Goal: Transaction & Acquisition: Purchase product/service

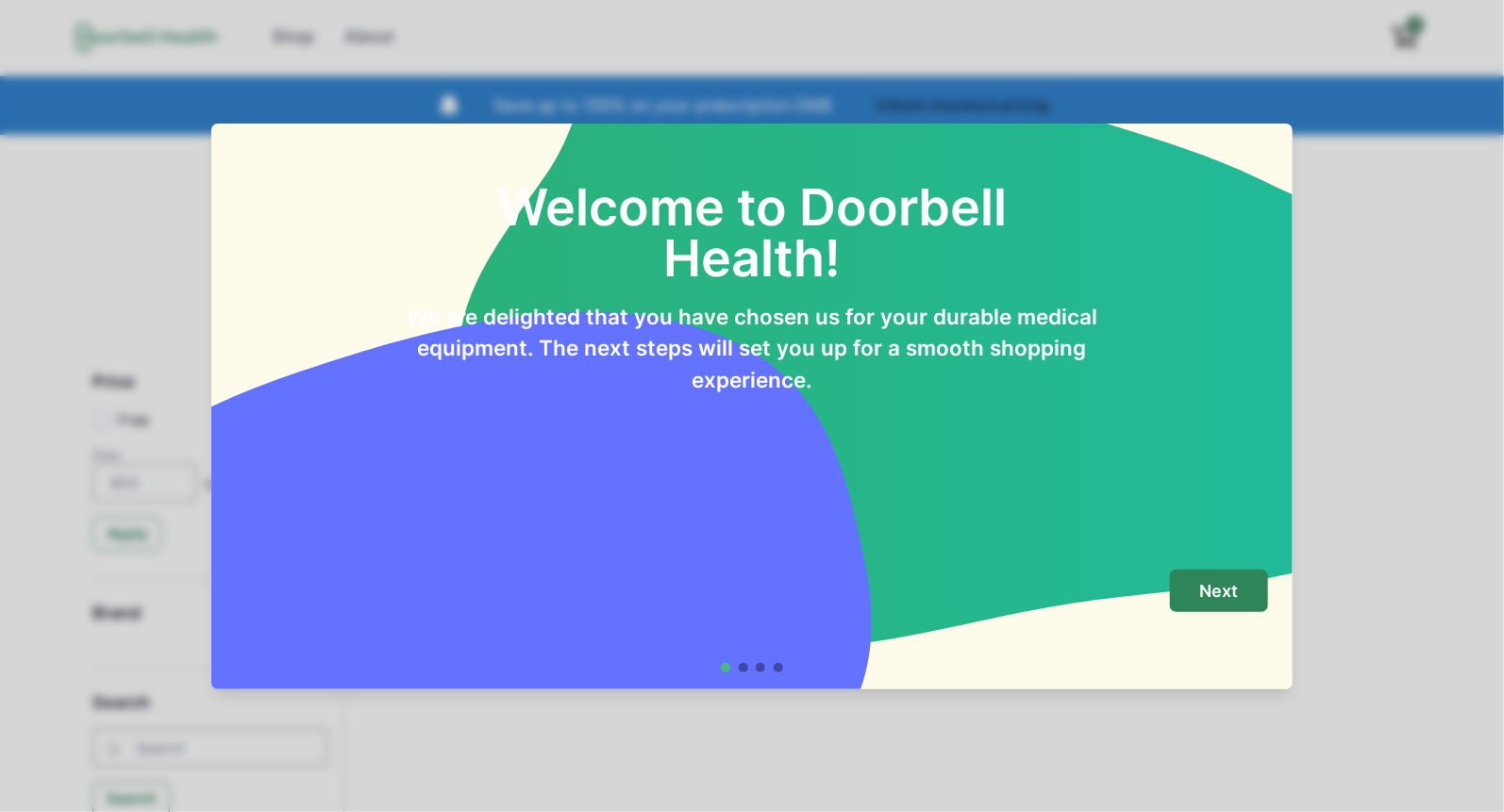
click at [1395, 276] on div "Welcome to Doorbell Health! We are delighted that you have chosen us for your d…" at bounding box center [752, 406] width 1504 height 812
click at [869, 746] on div "Welcome to Doorbell Health! We are delighted that you have chosen us for your d…" at bounding box center [752, 406] width 1504 height 812
click at [1214, 595] on p "Next" at bounding box center [1219, 591] width 39 height 20
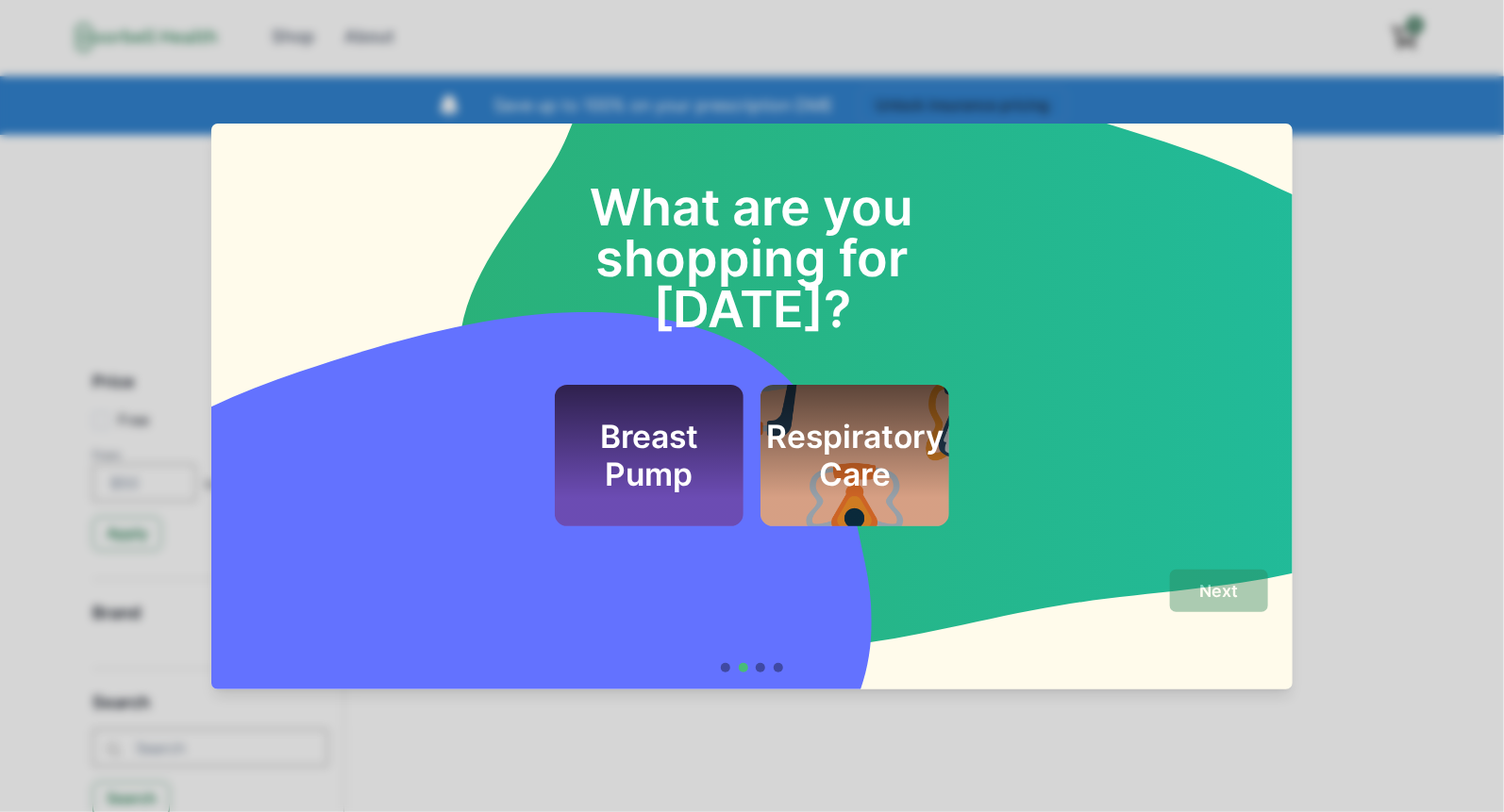
click at [1045, 730] on div "What are you shopping for [DATE]? Breast Pump Respiratory Care Next" at bounding box center [752, 406] width 1504 height 812
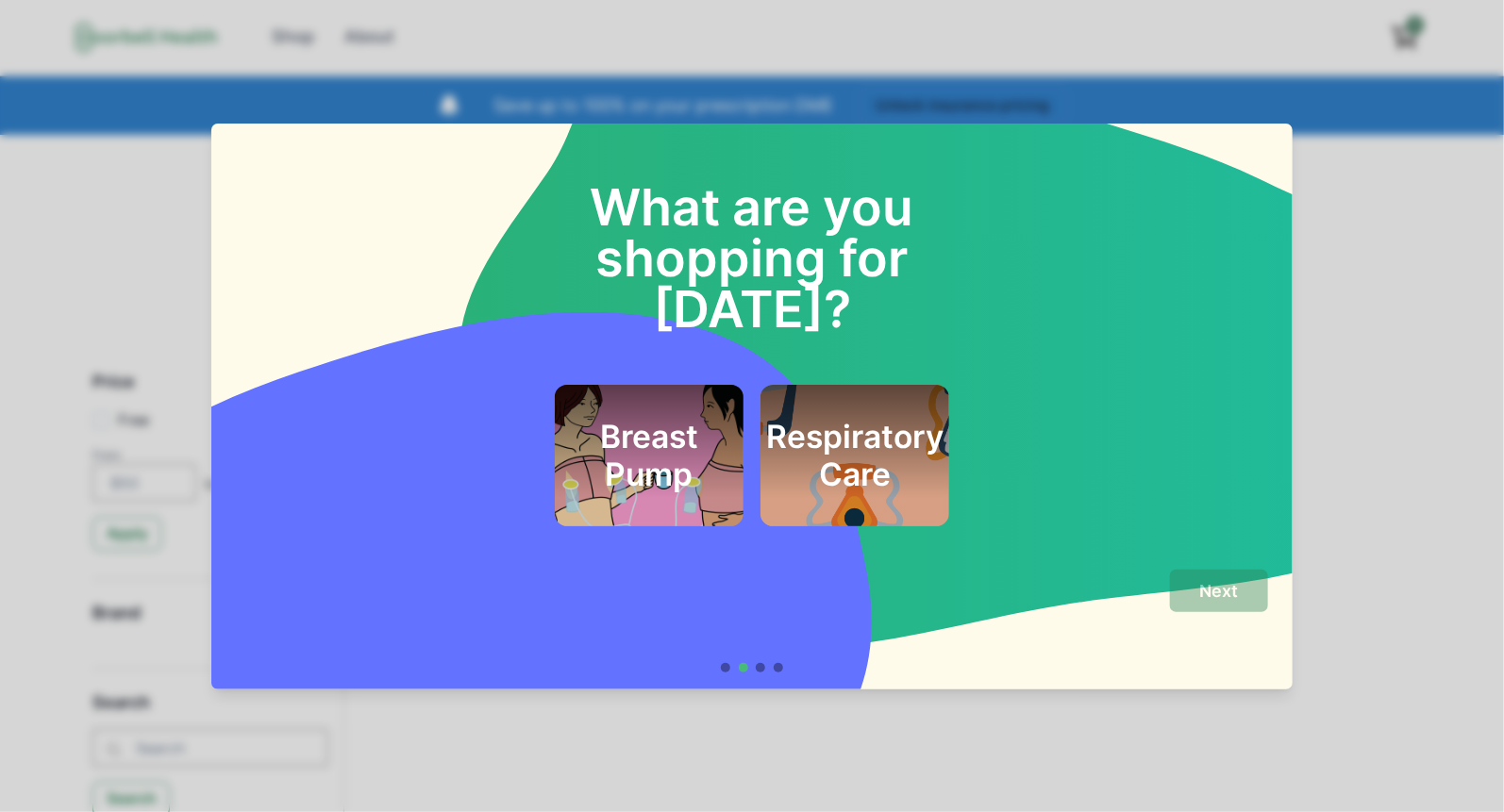
click at [1287, 393] on div "What are you shopping for [DATE]? Breast Pump Respiratory Care" at bounding box center [752, 338] width 1083 height 430
click at [1342, 393] on div "What are you shopping for [DATE]? Breast Pump Respiratory Care Next" at bounding box center [752, 406] width 1504 height 812
click at [997, 86] on div "What are you shopping for [DATE]? Breast Pump Respiratory Care Next" at bounding box center [752, 406] width 1504 height 812
click at [920, 561] on footer "Next" at bounding box center [752, 621] width 1083 height 136
click at [909, 53] on div "What are you shopping for [DATE]? Breast Pump Respiratory Care Next" at bounding box center [752, 406] width 1504 height 812
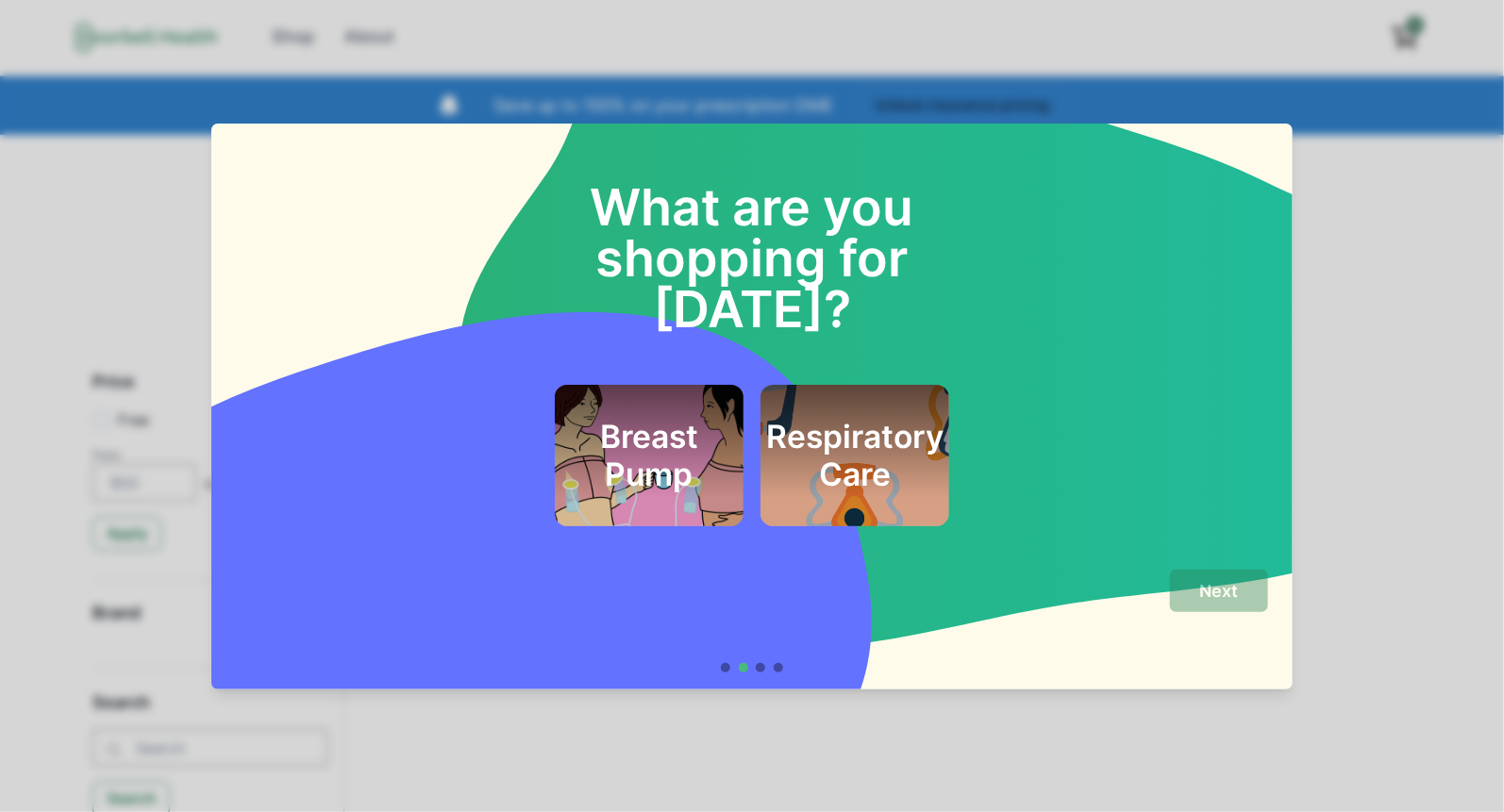
click at [937, 84] on div "What are you shopping for [DATE]? Breast Pump Respiratory Care Next" at bounding box center [752, 406] width 1504 height 812
click at [773, 79] on div "What are you shopping for [DATE]? Breast Pump Respiratory Care Next" at bounding box center [752, 406] width 1504 height 812
click at [186, 292] on div "What are you shopping for [DATE]? Breast Pump Respiratory Care Next" at bounding box center [752, 406] width 1504 height 812
